Goal: Find specific fact: Find contact information

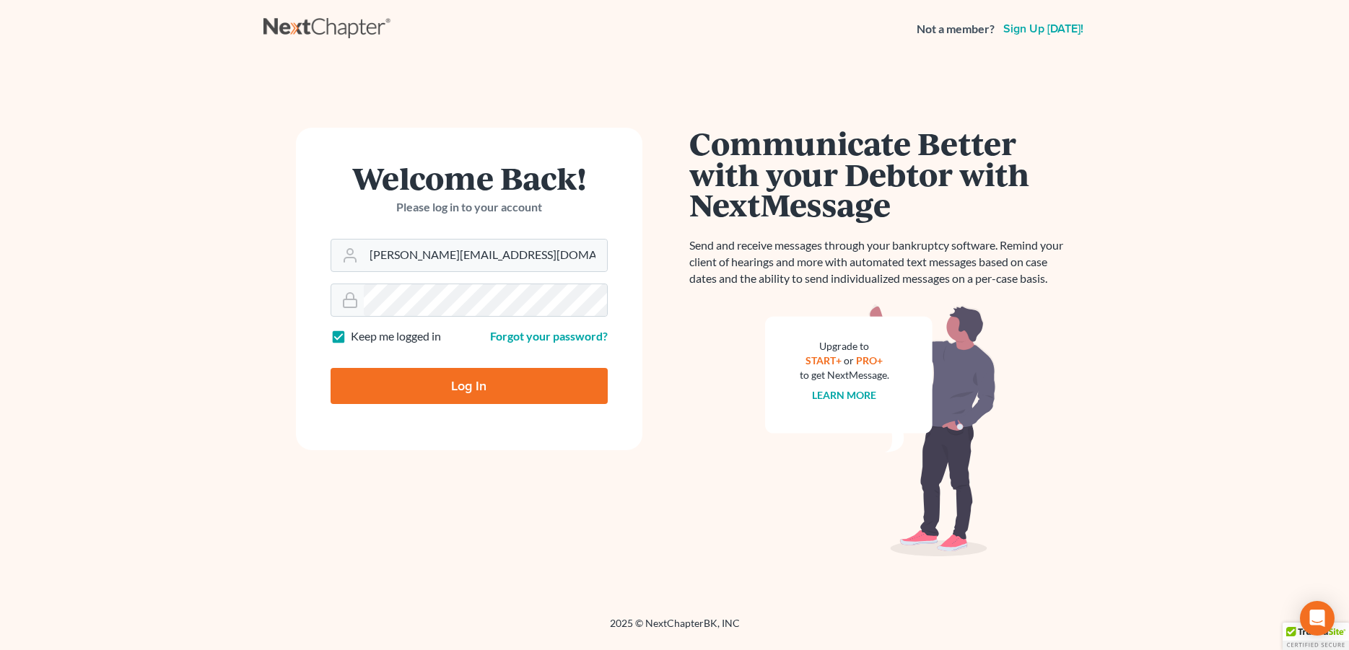
type input "[PERSON_NAME][EMAIL_ADDRESS][DOMAIN_NAME]"
drag, startPoint x: 437, startPoint y: 391, endPoint x: 443, endPoint y: 385, distance: 7.7
click at [439, 389] on input "Log In" at bounding box center [469, 386] width 277 height 36
type input "Thinking..."
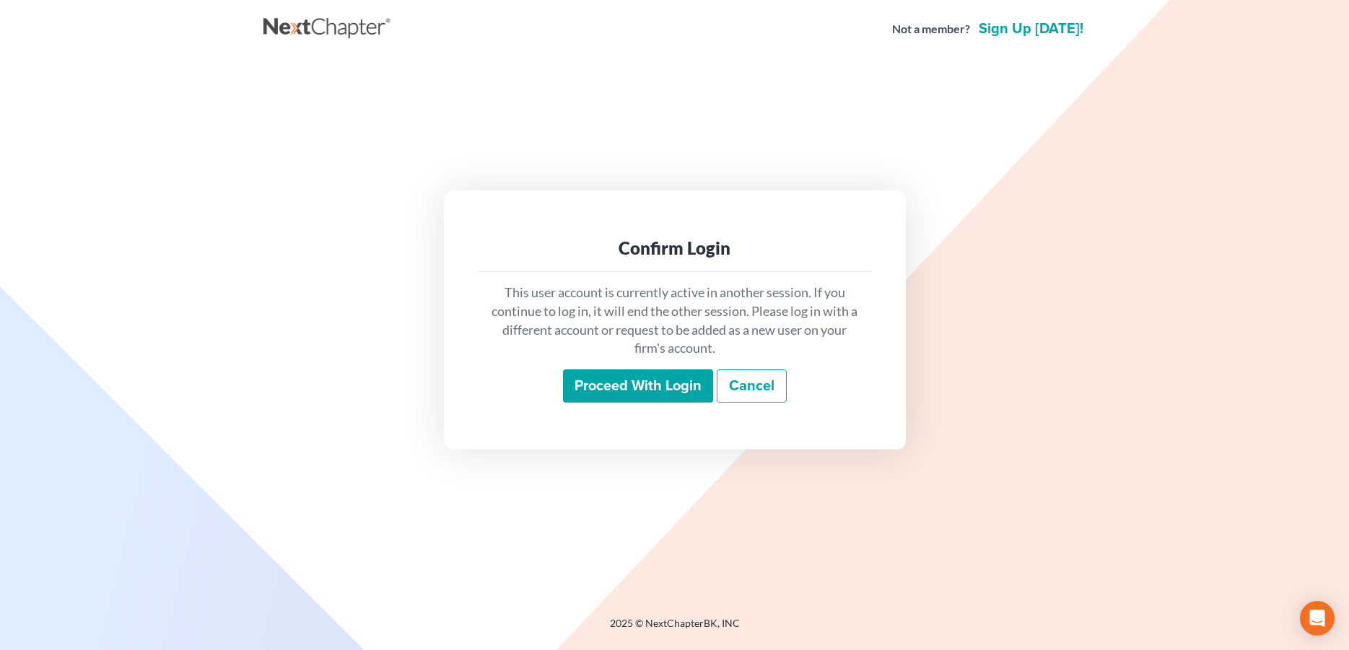
click at [623, 387] on input "Proceed with login" at bounding box center [638, 386] width 150 height 33
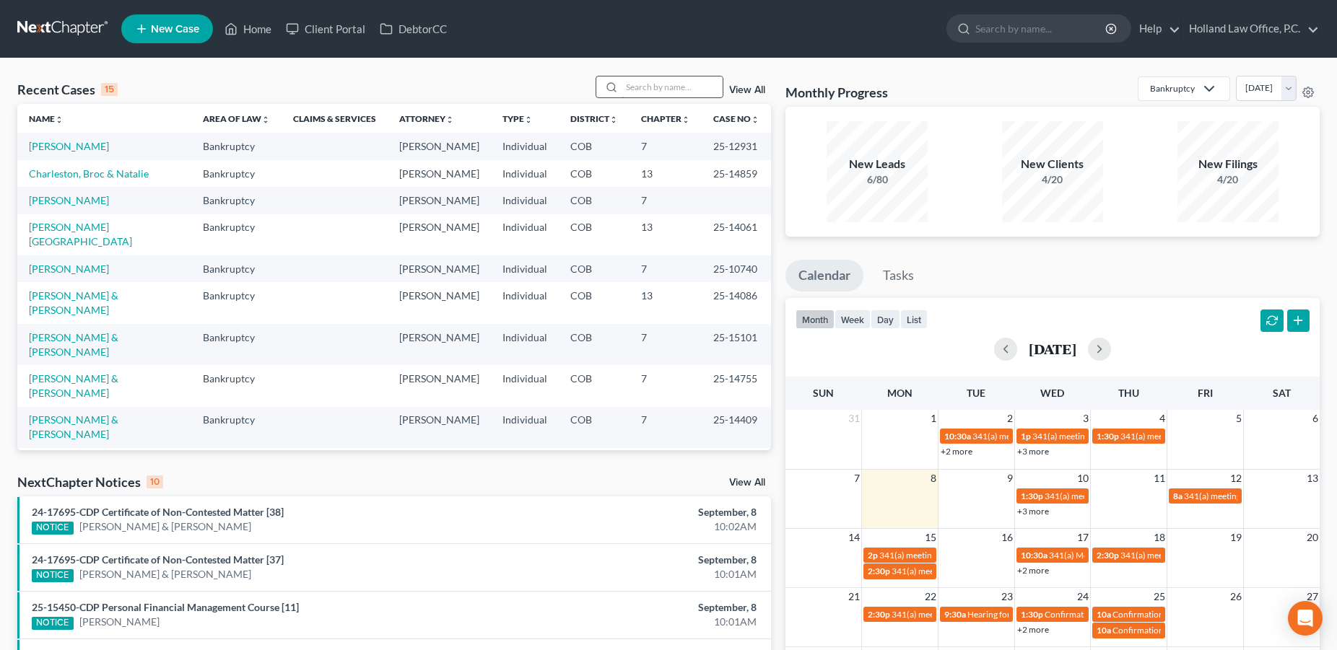
click at [625, 87] on input "search" at bounding box center [672, 87] width 101 height 21
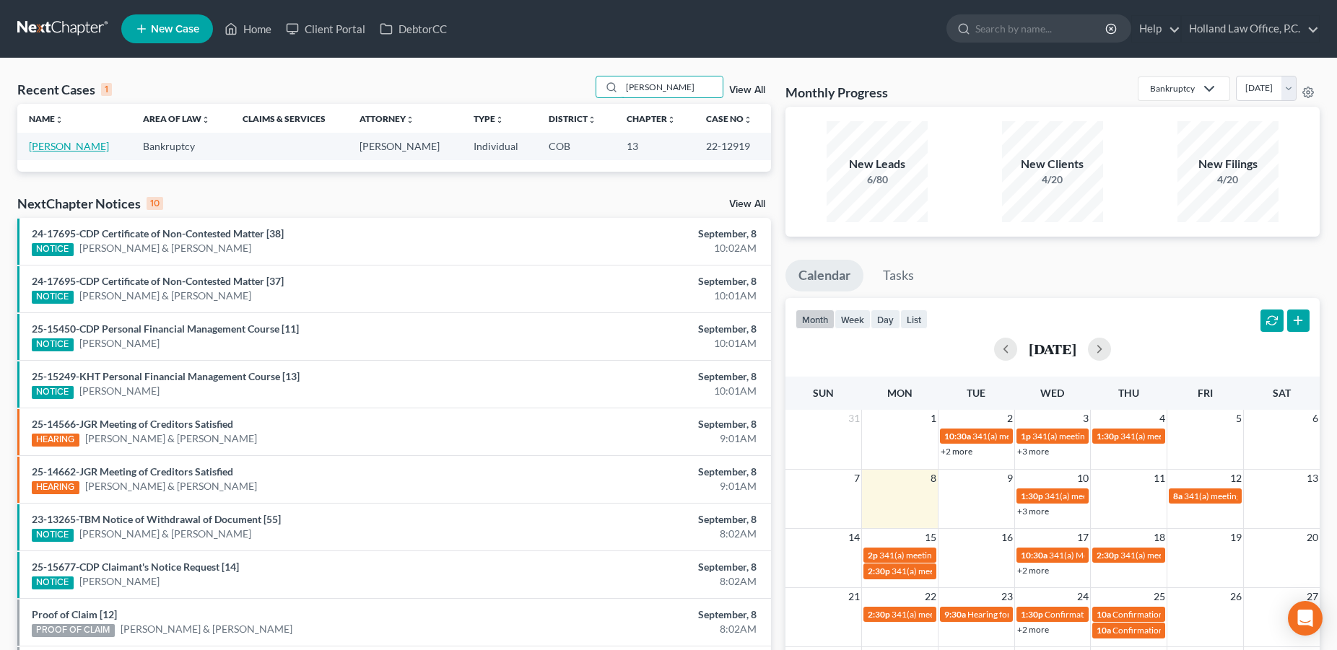
type input "fowler"
click at [69, 147] on link "Fowler, Jeffery" at bounding box center [69, 146] width 80 height 12
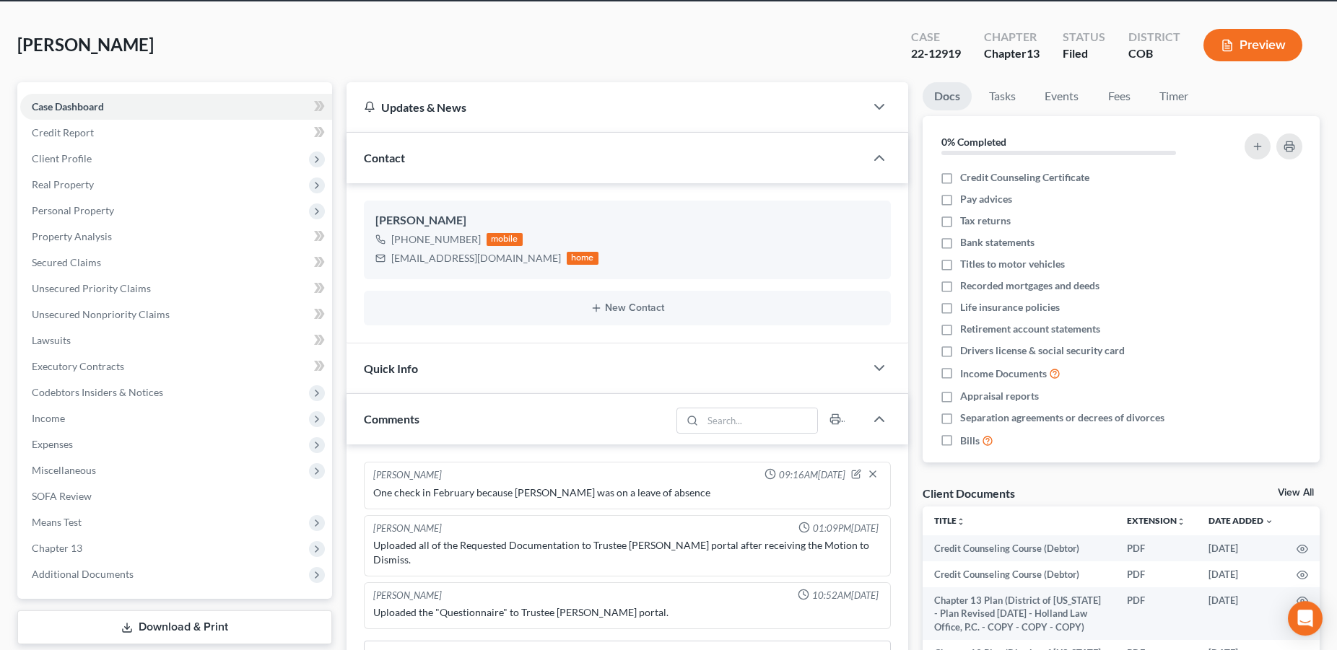
scroll to position [54, 0]
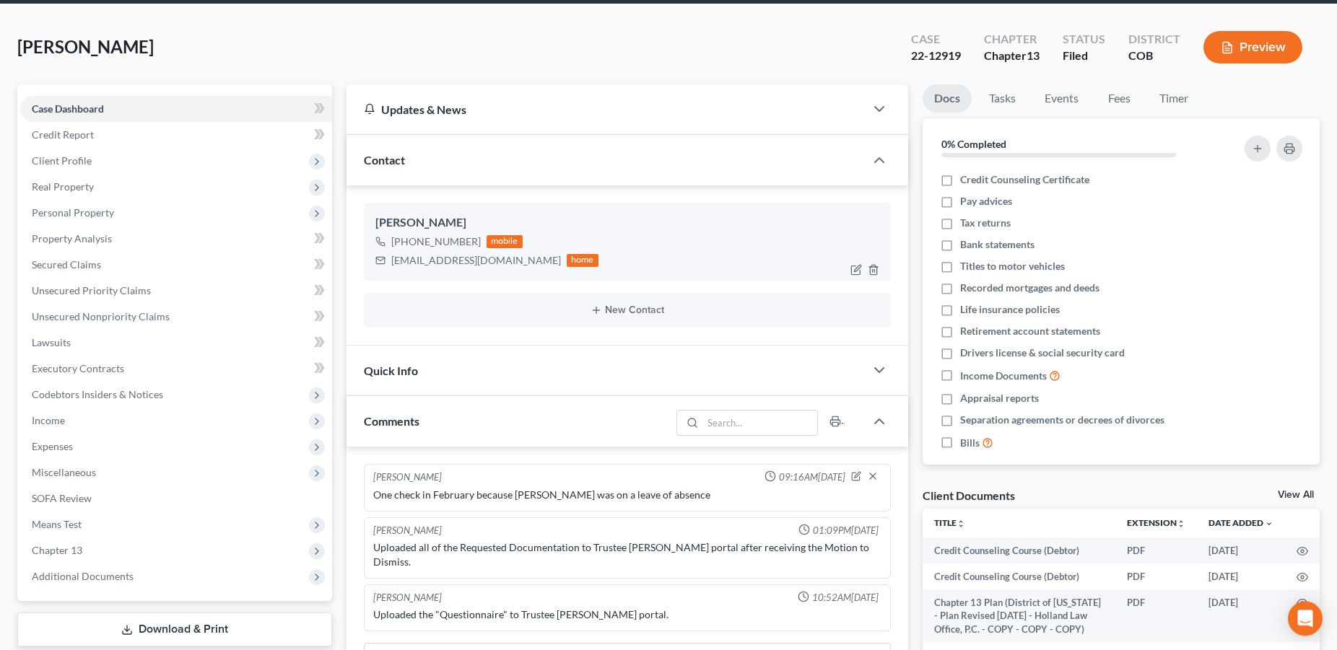
drag, startPoint x: 474, startPoint y: 243, endPoint x: 401, endPoint y: 239, distance: 73.0
click at [401, 239] on div "+1 (970) 381-3691" at bounding box center [436, 242] width 90 height 14
